Goal: Task Accomplishment & Management: Use online tool/utility

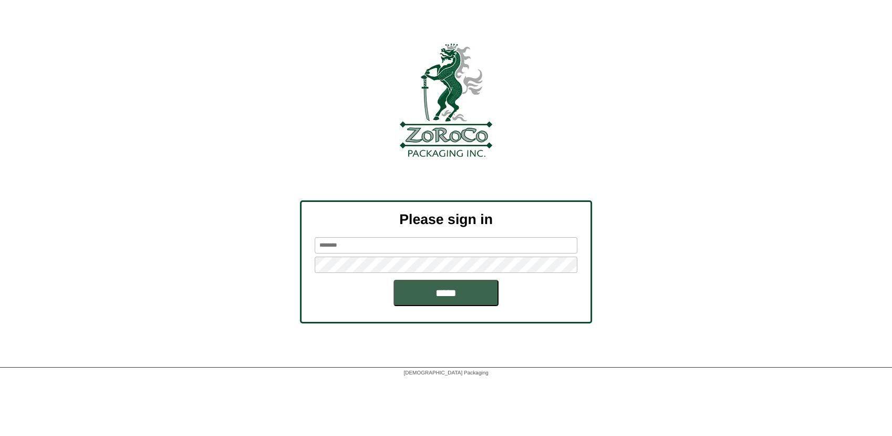
click at [353, 249] on input "text" at bounding box center [446, 245] width 263 height 16
type input "******"
click at [394, 279] on input "*****" at bounding box center [446, 292] width 105 height 26
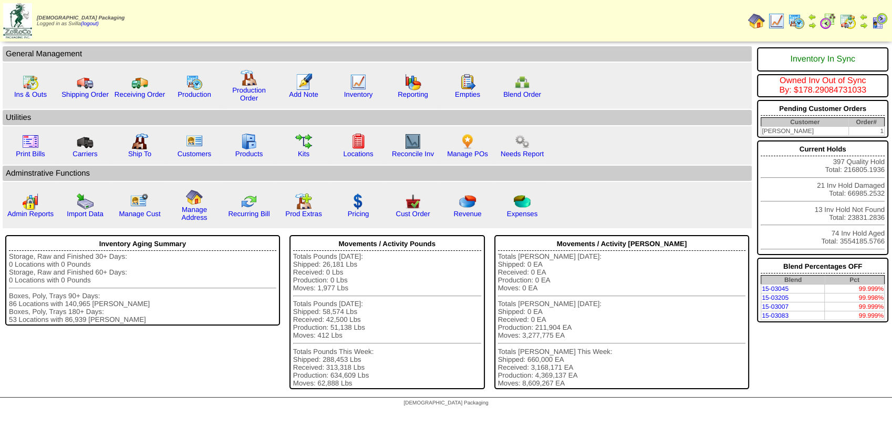
click at [845, 20] on img at bounding box center [848, 21] width 17 height 17
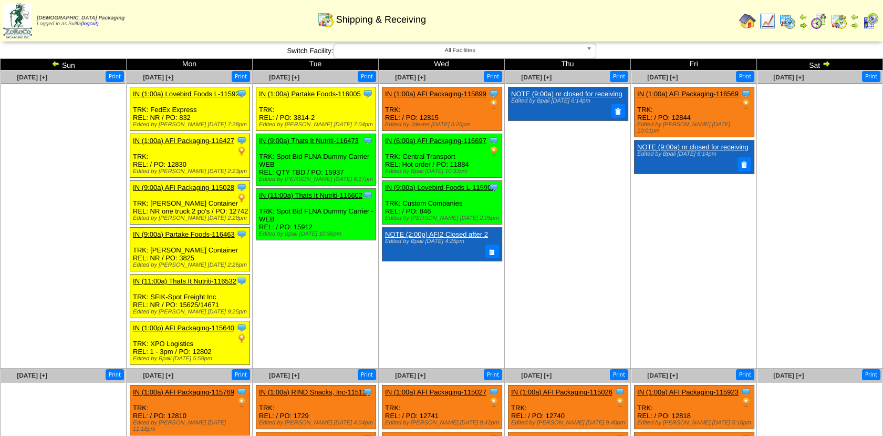
click at [584, 96] on link "NOTE (9:00a) nr closed for receiving" at bounding box center [566, 94] width 111 height 8
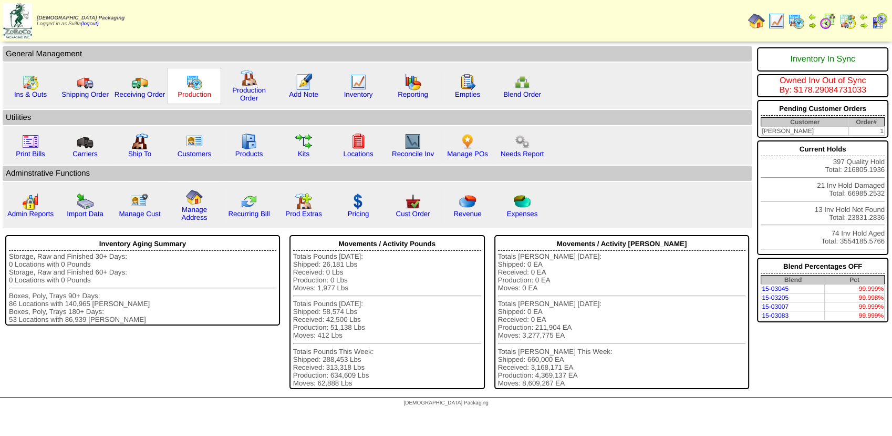
click at [202, 91] on link "Production" at bounding box center [195, 94] width 34 height 8
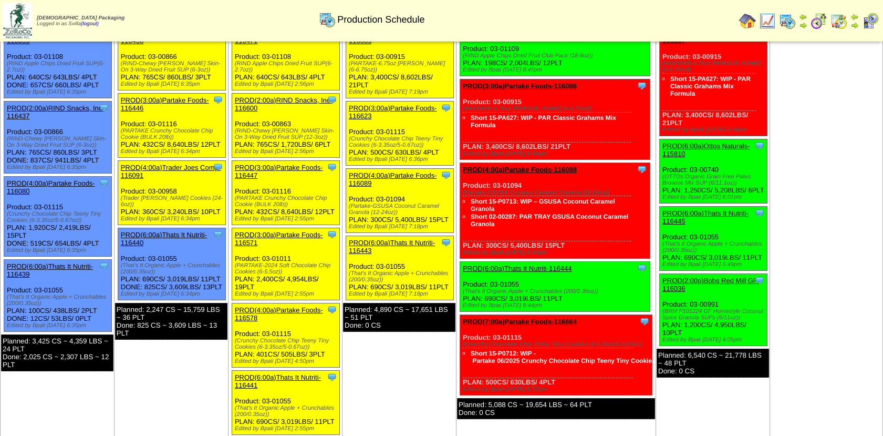
scroll to position [88, 0]
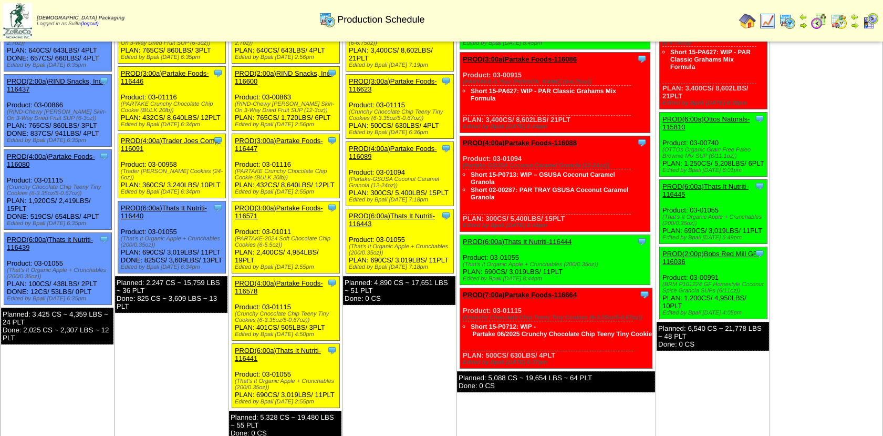
click at [527, 235] on div "Clone Item PROD(6:00a)Thats It Nutriti-116444 Thats It Nutrition, LLC ScheduleI…" at bounding box center [555, 260] width 190 height 50
click at [527, 237] on link "PROD(6:00a)Thats It Nutriti-116444" at bounding box center [517, 241] width 109 height 8
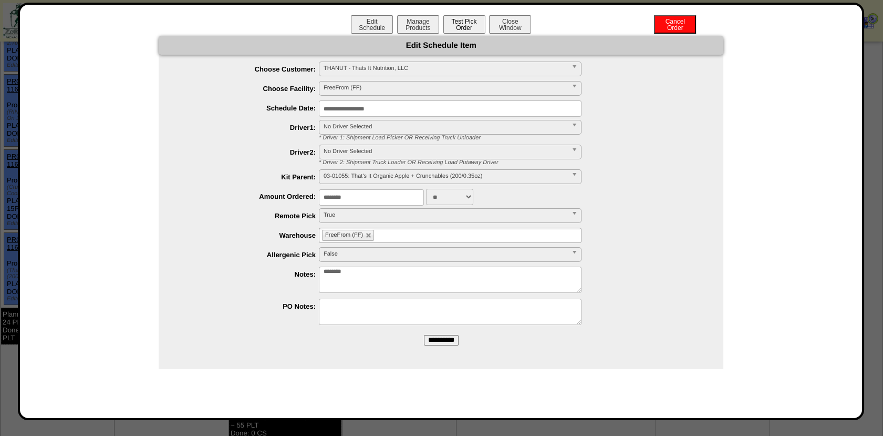
click at [464, 20] on button "Test Pick Order" at bounding box center [464, 24] width 42 height 18
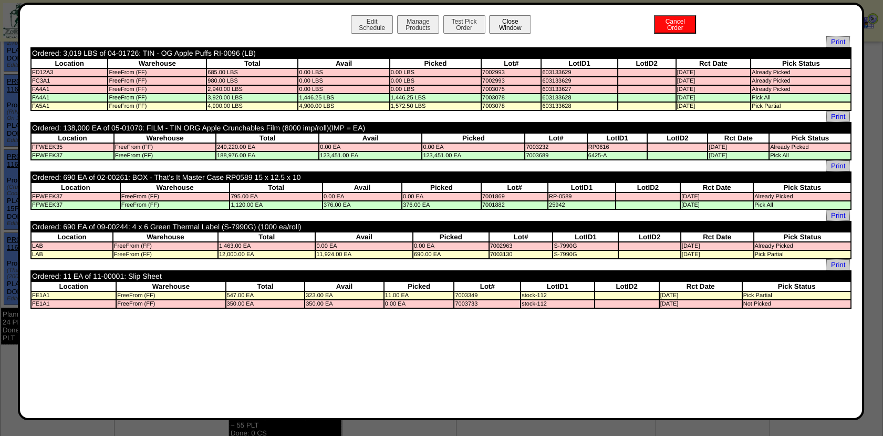
click at [515, 26] on button "Close Window" at bounding box center [510, 24] width 42 height 18
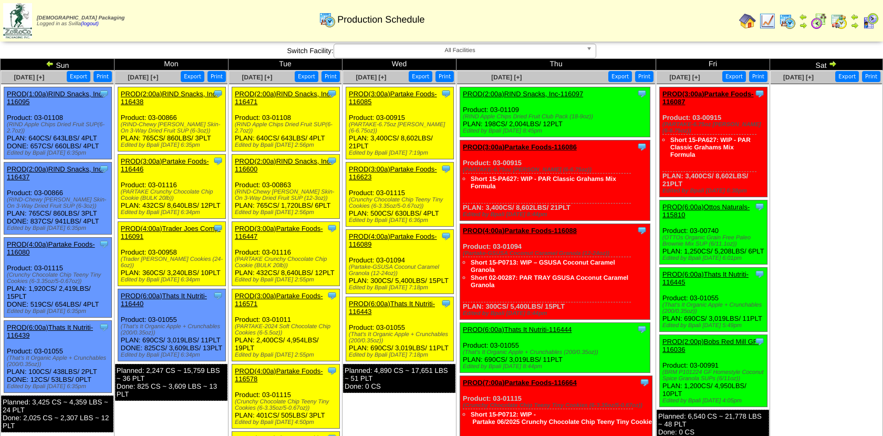
click at [767, 22] on img at bounding box center [767, 21] width 17 height 17
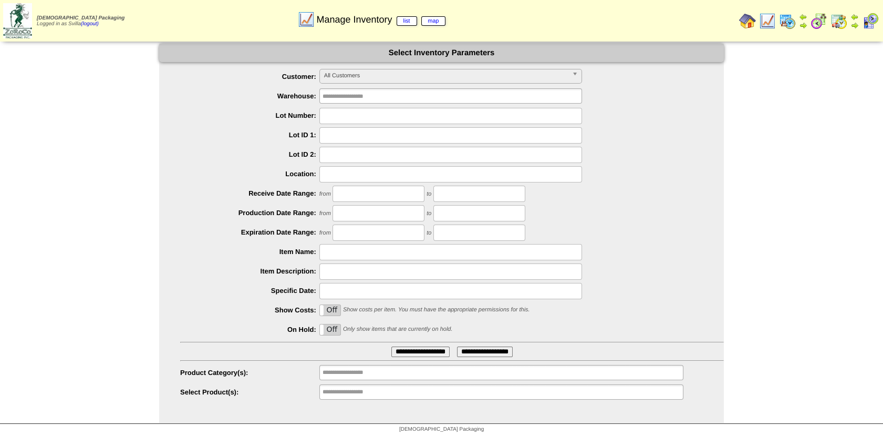
click at [421, 122] on input "text" at bounding box center [450, 116] width 263 height 16
type input "*******"
click at [391, 346] on input "**********" at bounding box center [420, 351] width 58 height 11
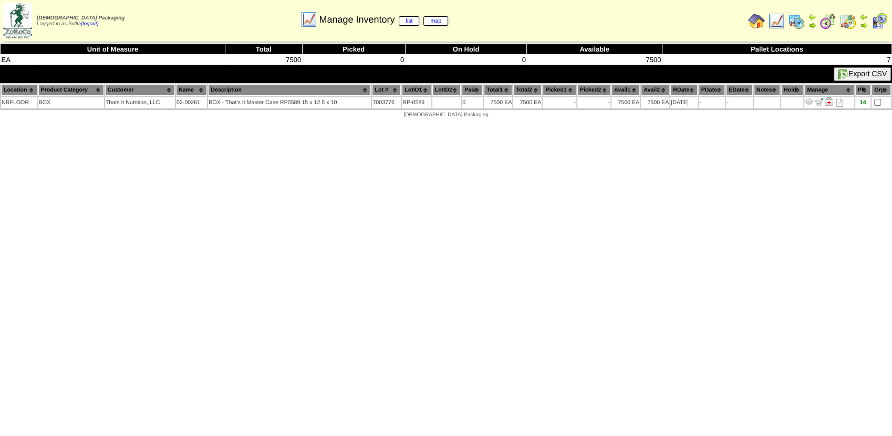
click at [798, 15] on img at bounding box center [796, 21] width 17 height 17
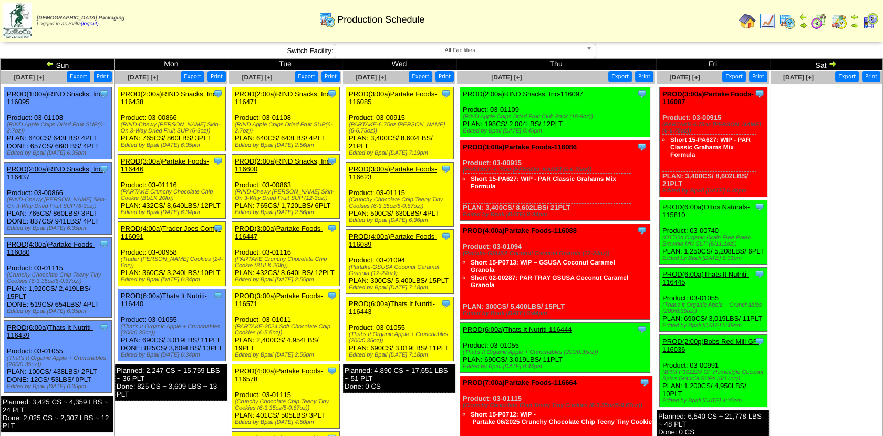
click at [508, 325] on link "PROD(6:00a)Thats It Nutriti-116444" at bounding box center [517, 329] width 109 height 8
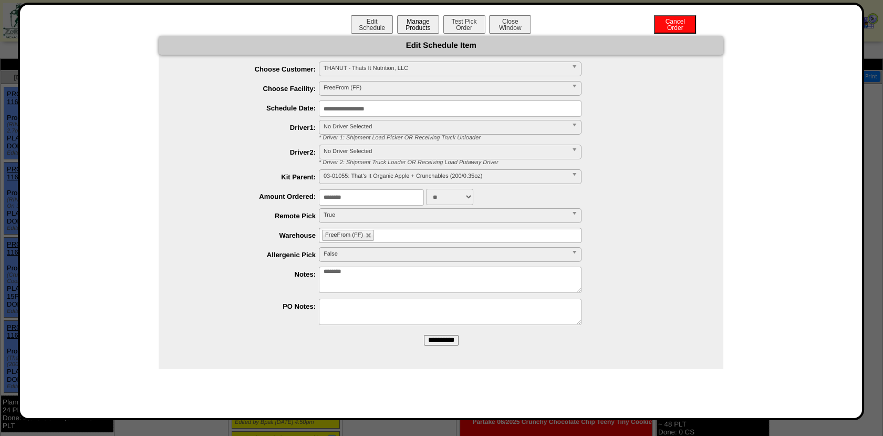
click at [420, 29] on button "Manage Products" at bounding box center [418, 24] width 42 height 18
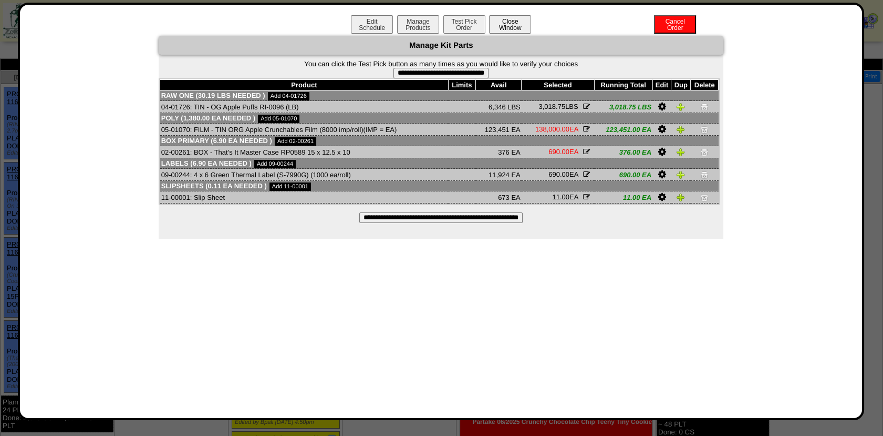
click at [504, 24] on button "Close Window" at bounding box center [510, 24] width 42 height 18
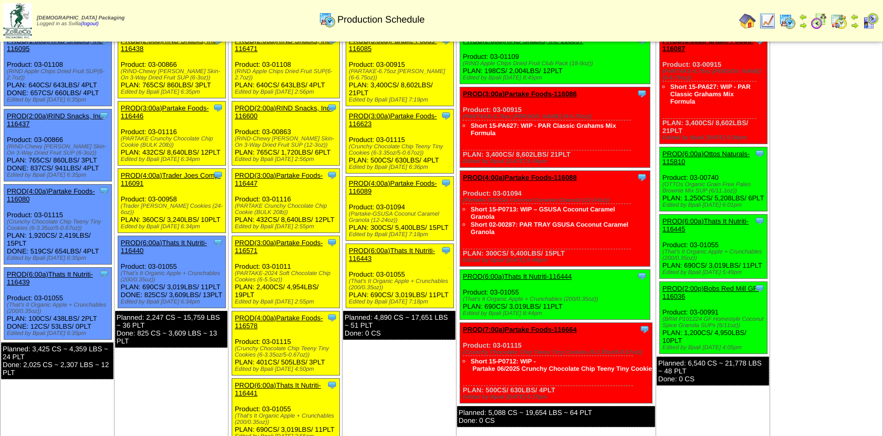
scroll to position [54, 0]
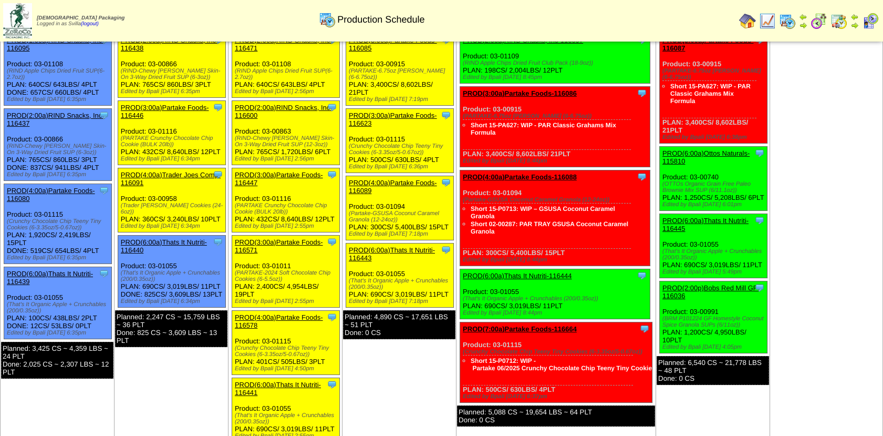
click at [727, 221] on link "PROD(6:00a)Thats It Nutriti-116445" at bounding box center [705, 224] width 86 height 16
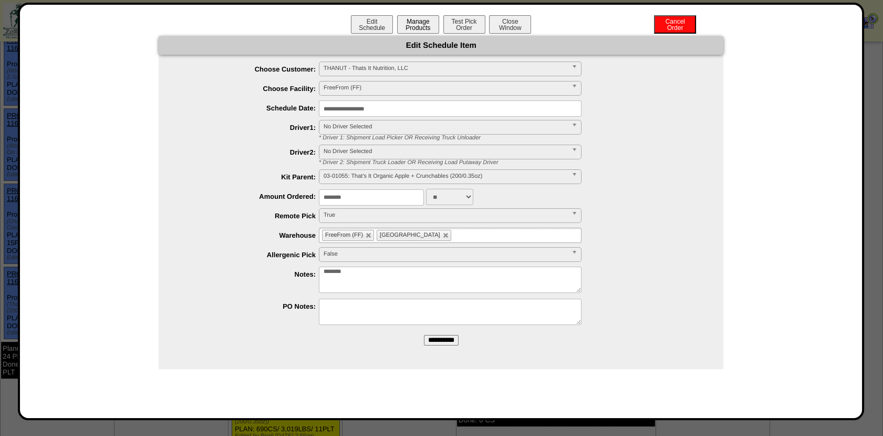
click at [428, 22] on button "Manage Products" at bounding box center [418, 24] width 42 height 18
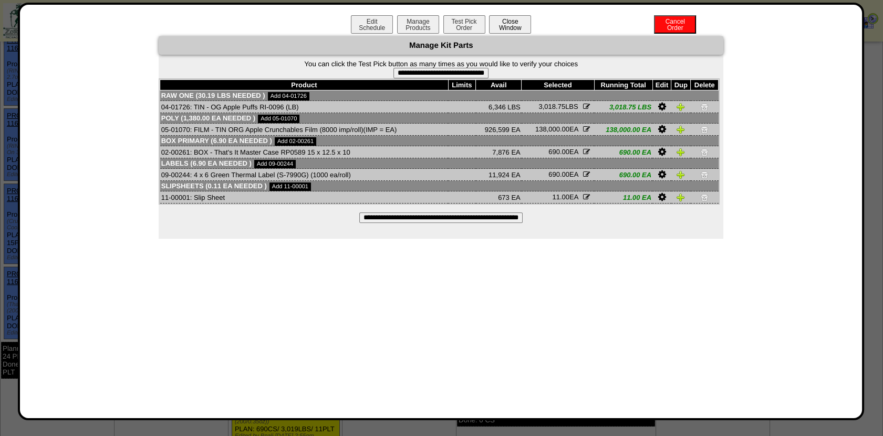
click at [511, 19] on button "Close Window" at bounding box center [510, 24] width 42 height 18
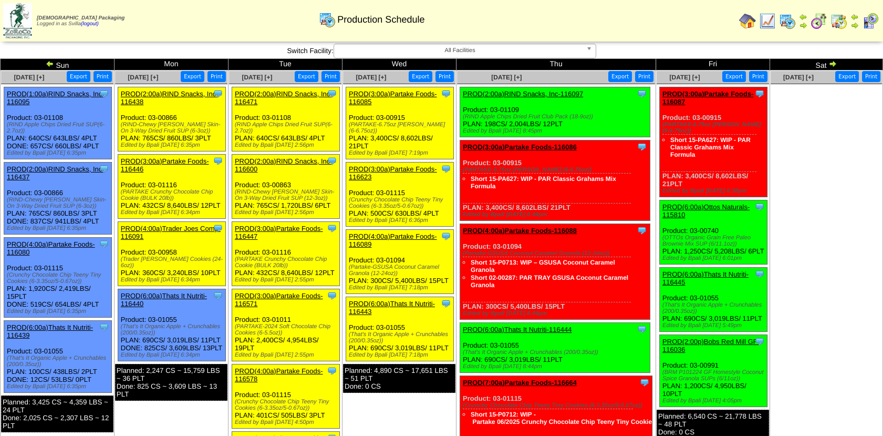
click at [764, 19] on img at bounding box center [767, 21] width 17 height 17
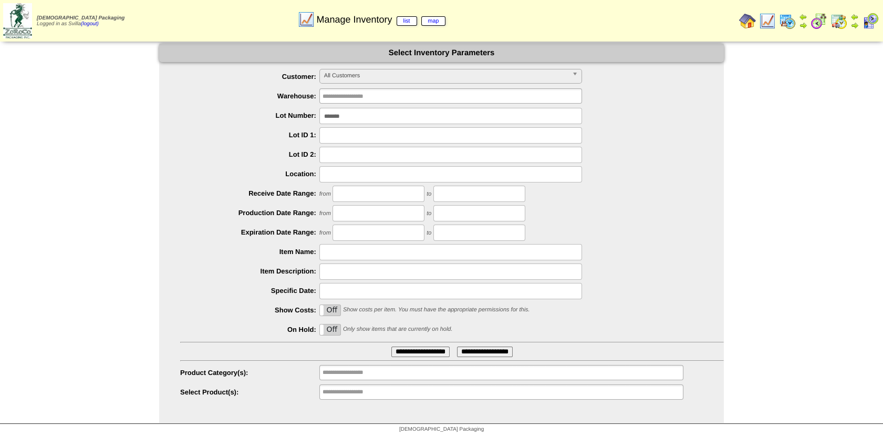
scroll to position [2, 0]
click at [417, 348] on input "**********" at bounding box center [420, 350] width 58 height 11
